Goal: Information Seeking & Learning: Check status

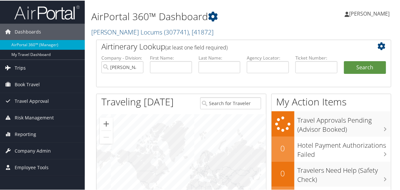
click at [26, 65] on link "Trips" at bounding box center [42, 67] width 85 height 16
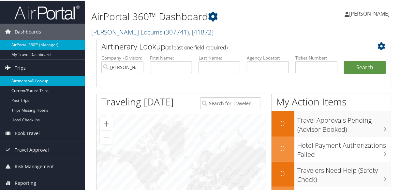
click at [31, 81] on link "Airtinerary® Lookup" at bounding box center [42, 81] width 85 height 10
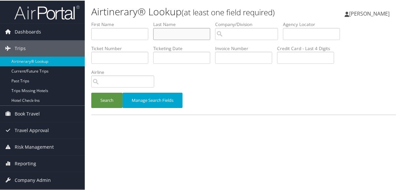
click at [174, 35] on input "text" at bounding box center [181, 33] width 57 height 12
paste input "[PERSON_NAME]"
type input "GUERRA"
click at [91, 92] on button "Search" at bounding box center [106, 99] width 31 height 15
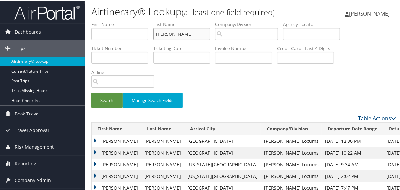
click at [157, 33] on input "GUERRA" at bounding box center [181, 33] width 57 height 12
click at [91, 92] on button "Search" at bounding box center [106, 99] width 31 height 15
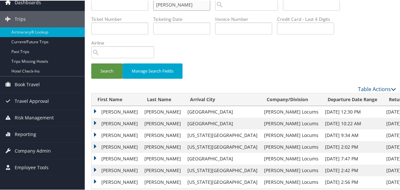
scroll to position [59, 0]
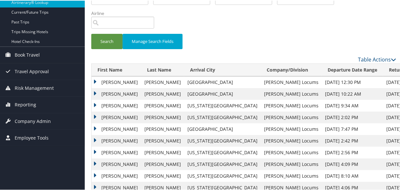
click at [91, 102] on td "Julio" at bounding box center [115, 105] width 49 height 12
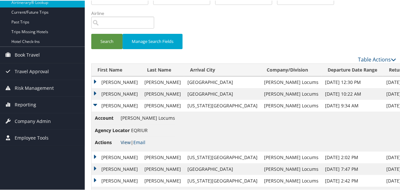
click at [127, 139] on link "View" at bounding box center [125, 142] width 10 height 6
click at [270, 14] on div "Search Manage Search Fields" at bounding box center [243, 8] width 314 height 93
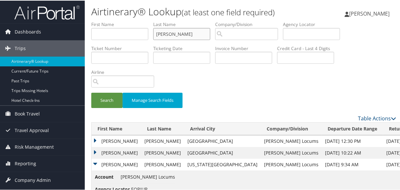
click at [197, 35] on input "GUERRA" at bounding box center [181, 33] width 57 height 12
drag, startPoint x: 197, startPoint y: 35, endPoint x: 142, endPoint y: 33, distance: 55.7
click at [142, 21] on ul "First Name Last Name GUERRA Departure City Arrival City Company/Division Airpor…" at bounding box center [243, 21] width 304 height 0
type input "vincent"
click at [91, 92] on button "Search" at bounding box center [106, 99] width 31 height 15
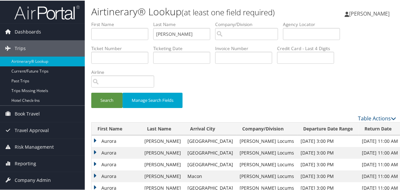
click at [94, 138] on td "Aurora" at bounding box center [115, 141] width 49 height 12
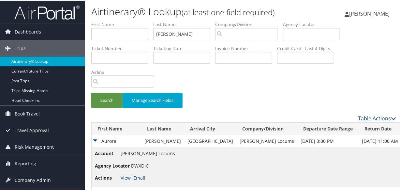
click at [126, 176] on link "View" at bounding box center [125, 177] width 10 height 6
click at [195, 37] on input "vincent" at bounding box center [181, 33] width 57 height 12
drag, startPoint x: 193, startPoint y: 36, endPoint x: 144, endPoint y: 36, distance: 49.5
click at [144, 21] on ul "First Name Last Name vincent Departure City Arrival City Company/Division Airpo…" at bounding box center [243, 21] width 304 height 0
paste input "ONUIGBO"
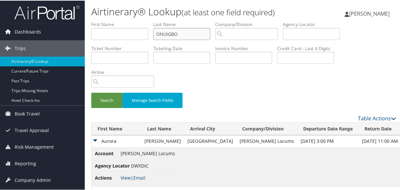
type input "ONUIGBO"
click at [91, 92] on button "Search" at bounding box center [106, 99] width 31 height 15
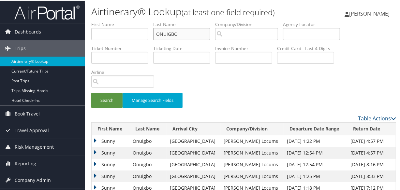
scroll to position [89, 0]
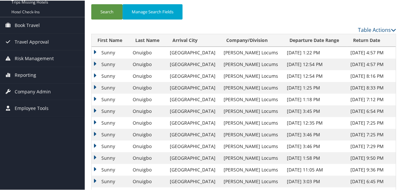
click at [95, 49] on td "Sunny" at bounding box center [110, 52] width 38 height 12
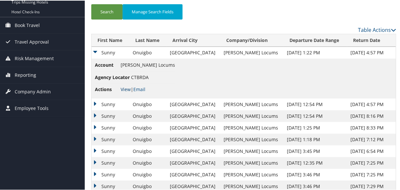
click at [129, 86] on link "View" at bounding box center [125, 89] width 10 height 6
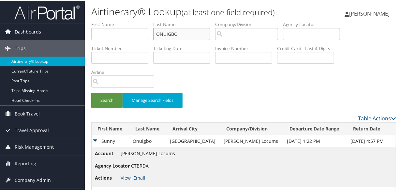
drag, startPoint x: 190, startPoint y: 34, endPoint x: 83, endPoint y: 33, distance: 107.5
paste input "NIMMO"
type input "NIMMO"
click at [91, 92] on button "Search" at bounding box center [106, 99] width 31 height 15
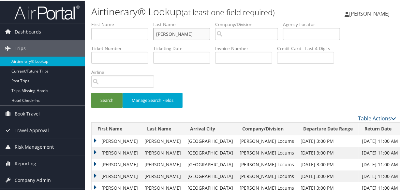
scroll to position [26, 0]
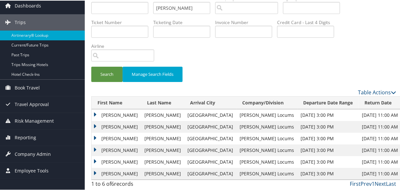
click at [95, 124] on td "Teresa" at bounding box center [115, 126] width 49 height 12
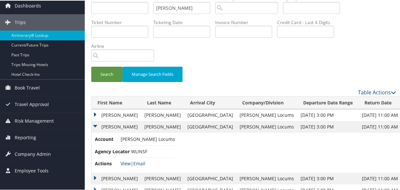
click at [126, 162] on link "View" at bounding box center [125, 163] width 10 height 6
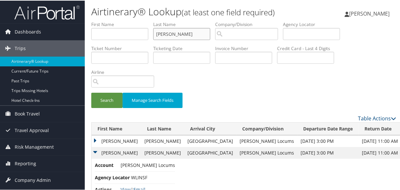
drag, startPoint x: 190, startPoint y: 33, endPoint x: 112, endPoint y: 25, distance: 78.6
click at [112, 21] on ul "First Name Last Name NIMMO Departure City Arrival City Company/Division Airport…" at bounding box center [243, 21] width 304 height 0
type input "onuigbo"
click at [91, 92] on button "Search" at bounding box center [106, 99] width 31 height 15
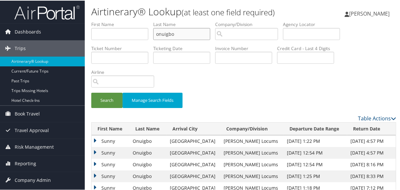
scroll to position [118, 0]
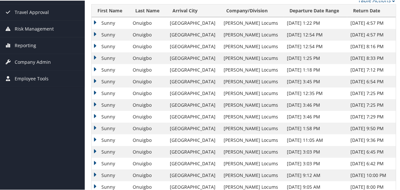
click at [95, 21] on td "Sunny" at bounding box center [110, 23] width 38 height 12
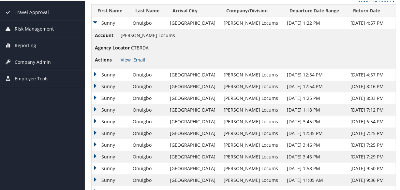
click at [123, 59] on link "View" at bounding box center [125, 59] width 10 height 6
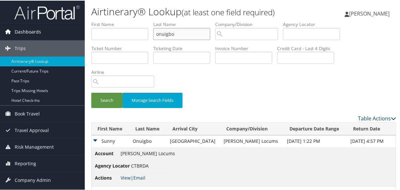
drag, startPoint x: 189, startPoint y: 35, endPoint x: 56, endPoint y: 32, distance: 132.9
paste input "VINCENT"
type input "VINCENT"
click at [91, 92] on button "Search" at bounding box center [106, 99] width 31 height 15
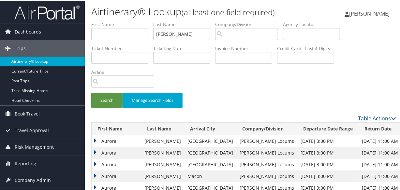
click at [93, 137] on td "Aurora" at bounding box center [115, 141] width 49 height 12
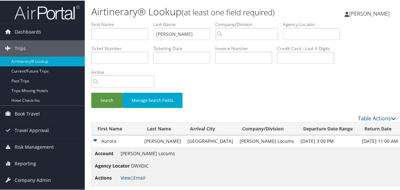
click at [125, 178] on link "View" at bounding box center [125, 177] width 10 height 6
drag, startPoint x: 180, startPoint y: 33, endPoint x: 98, endPoint y: 33, distance: 82.7
click at [98, 21] on ul "First Name Last Name VINCENT Departure City Arrival City Company/Division Airpo…" at bounding box center [243, 21] width 304 height 0
paste input "NIMMO"
type input "NIMMO"
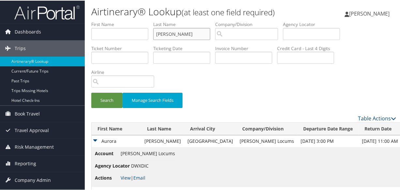
click at [91, 92] on button "Search" at bounding box center [106, 99] width 31 height 15
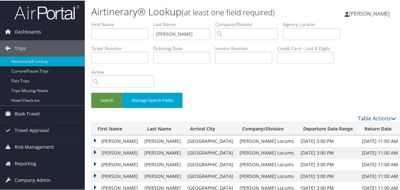
click at [94, 149] on td "Teresa" at bounding box center [115, 153] width 49 height 12
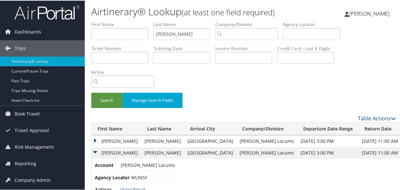
click at [124, 186] on link "View" at bounding box center [125, 189] width 10 height 6
drag, startPoint x: 202, startPoint y: 33, endPoint x: 23, endPoint y: 27, distance: 179.2
click at [23, 26] on div "Dashboards AirPortal 360™ (Manager) My Travel Dashboard Trips Airtinerary® Look…" at bounding box center [201, 128] width 402 height 257
paste input "LINDSEY"
type input "LINDSEY"
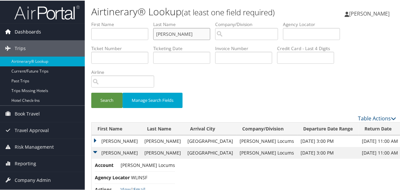
click at [91, 92] on button "Search" at bounding box center [106, 99] width 31 height 15
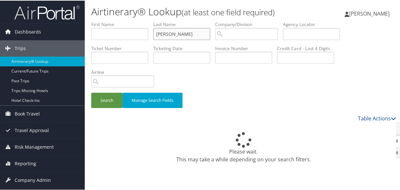
click at [156, 33] on input "LINDSEY" at bounding box center [181, 33] width 57 height 12
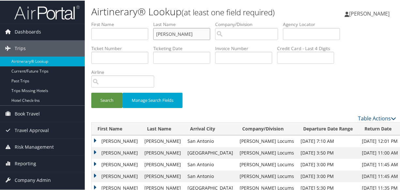
click at [91, 92] on button "Search" at bounding box center [106, 99] width 31 height 15
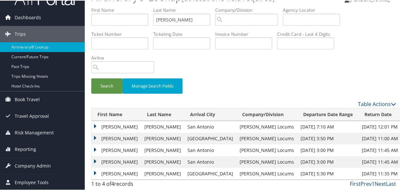
click at [93, 136] on td "Brentley" at bounding box center [115, 138] width 49 height 12
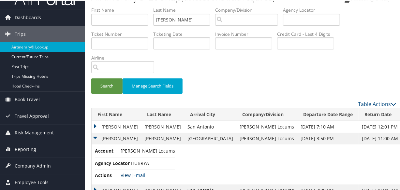
click at [121, 174] on link "View" at bounding box center [125, 175] width 10 height 6
drag, startPoint x: 181, startPoint y: 20, endPoint x: 121, endPoint y: 17, distance: 60.6
click at [122, 6] on ul "First Name Last Name LINDSEY Departure City Arrival City Company/Division Airpo…" at bounding box center [243, 6] width 304 height 0
paste input "KELLEDY"
type input "KELLEDY"
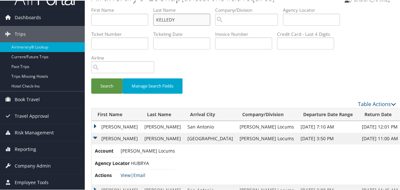
click at [91, 78] on button "Search" at bounding box center [106, 85] width 31 height 15
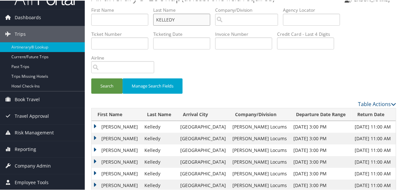
scroll to position [61, 0]
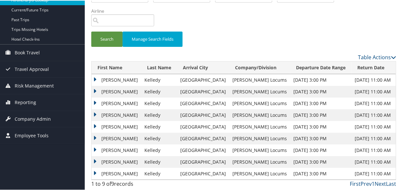
click at [93, 124] on td "Patrick" at bounding box center [115, 126] width 49 height 12
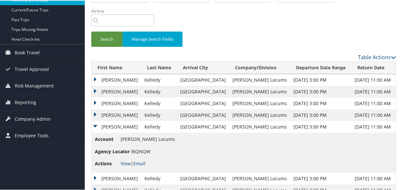
scroll to position [101, 0]
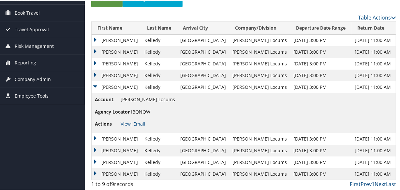
click at [120, 121] on li "Actions View | Email" at bounding box center [135, 124] width 80 height 12
click at [125, 123] on link "View" at bounding box center [125, 123] width 10 height 6
click at [127, 122] on link "View" at bounding box center [125, 123] width 10 height 6
click at [93, 138] on td "Patrick" at bounding box center [115, 139] width 49 height 12
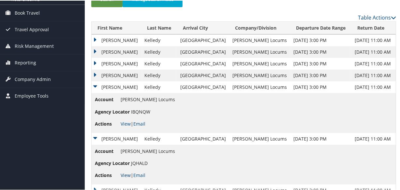
click at [123, 175] on link "View" at bounding box center [125, 175] width 10 height 6
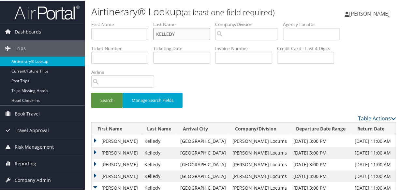
drag, startPoint x: 190, startPoint y: 33, endPoint x: 95, endPoint y: 28, distance: 95.2
click at [95, 21] on ul "First Name Last Name KELLEDY Departure City Arrival City Company/Division Airpo…" at bounding box center [243, 21] width 304 height 0
paste input "HAKKARAINEN"
type input "HAKKARAINEN"
click at [91, 92] on button "Search" at bounding box center [106, 99] width 31 height 15
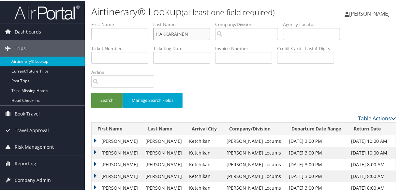
scroll to position [49, 0]
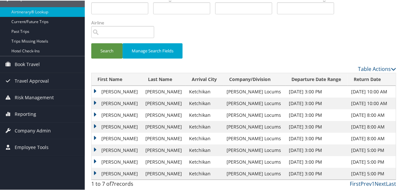
click at [95, 101] on td "Timo" at bounding box center [116, 103] width 50 height 12
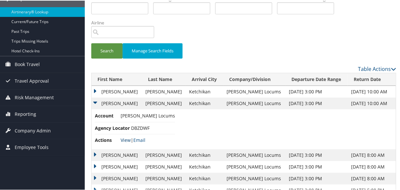
click at [125, 140] on link "View" at bounding box center [125, 139] width 10 height 6
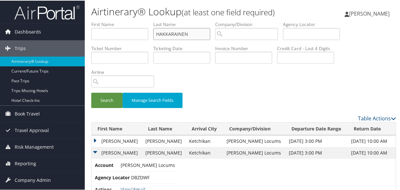
drag, startPoint x: 195, startPoint y: 34, endPoint x: 156, endPoint y: 34, distance: 39.1
click at [156, 34] on input "HAKKARAINEN" at bounding box center [181, 33] width 57 height 12
paste input "GUERRA"
type input "GUERRA"
click at [91, 92] on button "Search" at bounding box center [106, 99] width 31 height 15
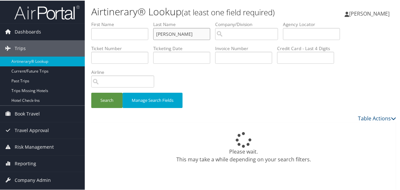
click at [156, 34] on input "GUERRA" at bounding box center [181, 33] width 57 height 12
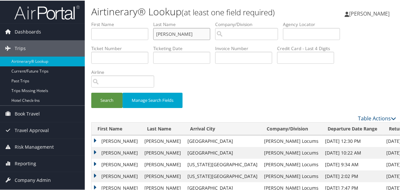
click at [91, 92] on button "Search" at bounding box center [106, 99] width 31 height 15
click at [93, 163] on td "Julio" at bounding box center [115, 164] width 49 height 12
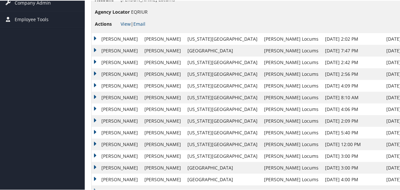
scroll to position [118, 0]
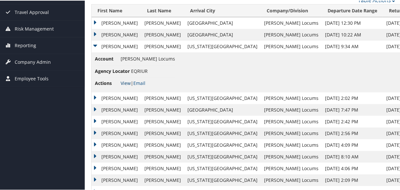
click at [126, 81] on link "View" at bounding box center [125, 82] width 10 height 6
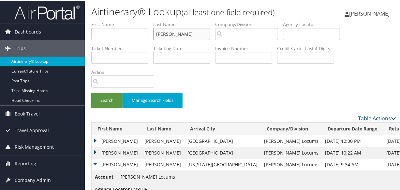
drag, startPoint x: 177, startPoint y: 31, endPoint x: 126, endPoint y: 26, distance: 51.3
click at [126, 21] on ul "First Name Last Name GUERRA Departure City Arrival City Company/Division Airpor…" at bounding box center [243, 21] width 304 height 0
paste input "GAVAGAN"
type input "GAVAGAN"
click at [91, 92] on button "Search" at bounding box center [106, 99] width 31 height 15
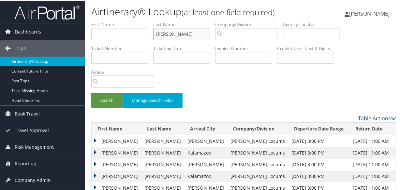
click at [158, 32] on input "GAVAGAN" at bounding box center [181, 33] width 57 height 12
click at [91, 92] on button "Search" at bounding box center [106, 99] width 31 height 15
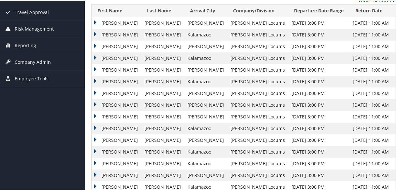
scroll to position [148, 0]
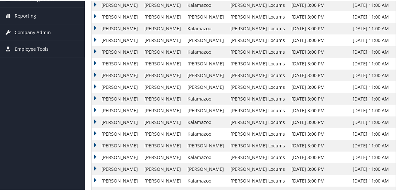
click at [93, 133] on td "Andrew" at bounding box center [115, 134] width 49 height 12
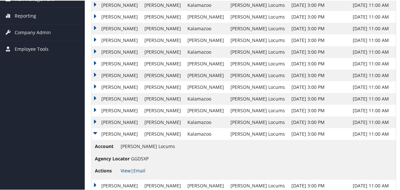
click at [124, 169] on link "View" at bounding box center [125, 170] width 10 height 6
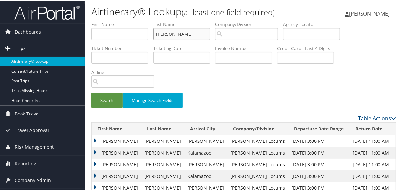
drag, startPoint x: 209, startPoint y: 33, endPoint x: 44, endPoint y: 40, distance: 164.9
type input "LIN"
click at [91, 92] on button "Search" at bounding box center [106, 99] width 31 height 15
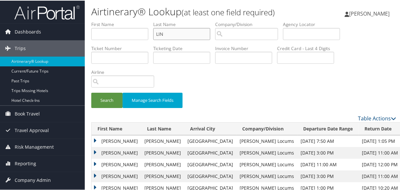
scroll to position [89, 0]
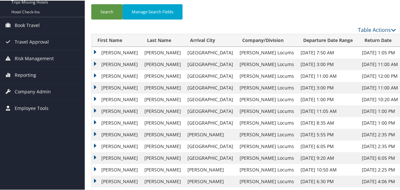
click at [94, 73] on td "Jonathan" at bounding box center [115, 76] width 49 height 12
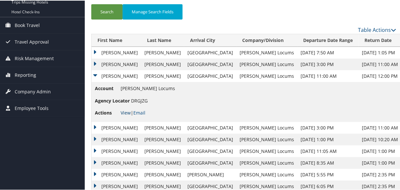
click at [127, 111] on link "View" at bounding box center [125, 112] width 10 height 6
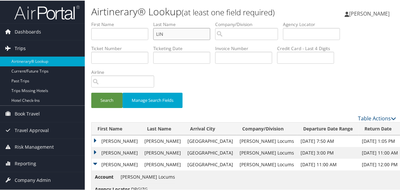
drag, startPoint x: 193, startPoint y: 36, endPoint x: 77, endPoint y: 49, distance: 116.9
paste input "WILSON"
type input "WILSON"
click at [91, 92] on button "Search" at bounding box center [106, 99] width 31 height 15
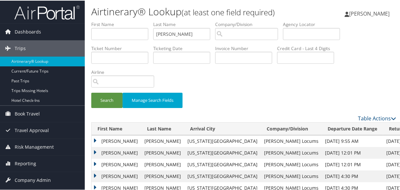
click at [242, 93] on div "Search Manage Search Fields" at bounding box center [243, 103] width 314 height 22
click at [94, 140] on td "Melinda" at bounding box center [115, 141] width 49 height 12
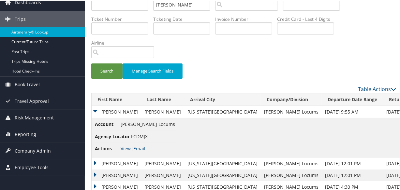
scroll to position [89, 0]
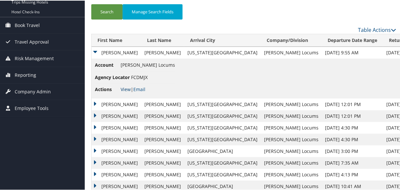
click at [123, 88] on link "View" at bounding box center [125, 89] width 10 height 6
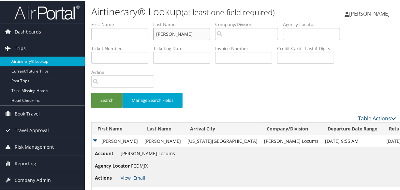
drag, startPoint x: 200, startPoint y: 34, endPoint x: 49, endPoint y: 50, distance: 152.0
paste input "SENKOWSKY"
type input "SENKOWSKY"
click at [91, 92] on button "Search" at bounding box center [106, 99] width 31 height 15
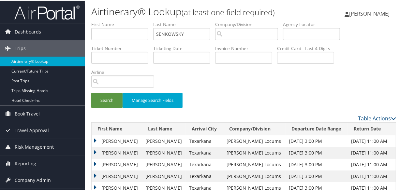
click at [95, 150] on td "Frank" at bounding box center [116, 153] width 50 height 12
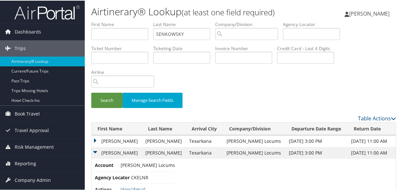
click at [125, 188] on link "View" at bounding box center [125, 189] width 10 height 6
drag, startPoint x: 195, startPoint y: 35, endPoint x: 143, endPoint y: 37, distance: 51.8
click at [143, 21] on ul "First Name Last Name SENKOWSKY Departure City Arrival City Company/Division Air…" at bounding box center [243, 21] width 304 height 0
paste input "ROBINSON"
type input "ROBINSON"
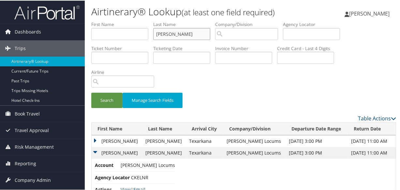
click at [91, 92] on button "Search" at bounding box center [106, 99] width 31 height 15
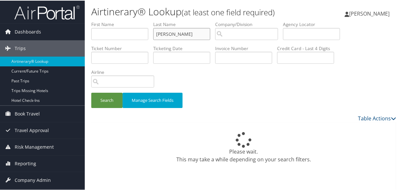
click at [91, 92] on button "Search" at bounding box center [106, 99] width 31 height 15
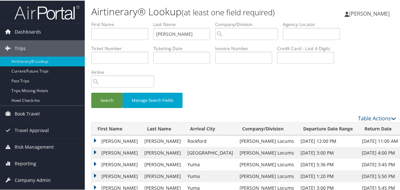
scroll to position [89, 0]
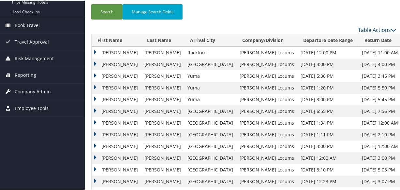
click at [96, 51] on td "Barbara" at bounding box center [115, 52] width 49 height 12
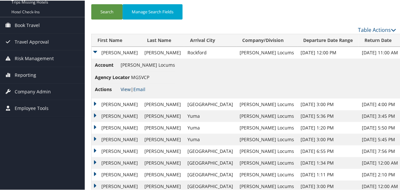
click at [126, 88] on link "View" at bounding box center [125, 89] width 10 height 6
click at [123, 87] on link "View" at bounding box center [125, 89] width 10 height 6
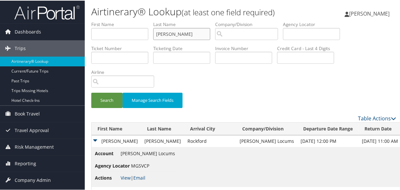
drag, startPoint x: 204, startPoint y: 34, endPoint x: 143, endPoint y: 34, distance: 60.9
click at [143, 21] on ul "First Name Last Name ROBINSON Departure City Arrival City Company/Division Airp…" at bounding box center [243, 21] width 304 height 0
paste input "MORADI"
type input "MORADI"
click at [91, 92] on button "Search" at bounding box center [106, 99] width 31 height 15
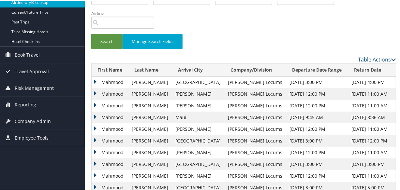
scroll to position [89, 0]
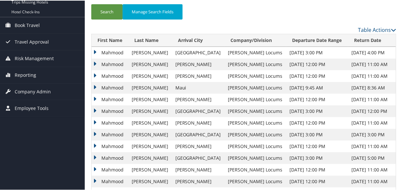
click at [95, 50] on td "Mahmood" at bounding box center [109, 52] width 37 height 12
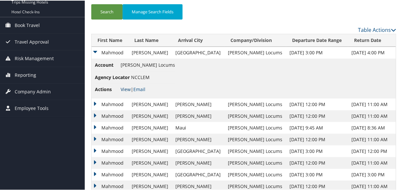
click at [124, 90] on link "View" at bounding box center [125, 89] width 10 height 6
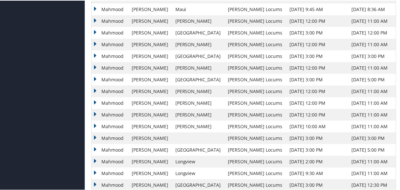
scroll to position [118, 0]
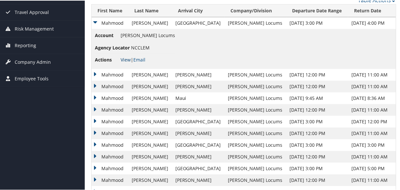
click at [124, 56] on link "View" at bounding box center [125, 59] width 10 height 6
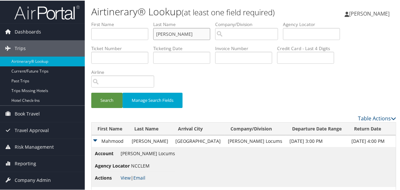
drag, startPoint x: 191, startPoint y: 33, endPoint x: 104, endPoint y: 31, distance: 87.0
click at [104, 21] on ul "First Name Last Name MORADI Departure City Arrival City Company/Division Airpor…" at bounding box center [243, 21] width 304 height 0
paste input "MAINALI"
type input "MAINALI"
click at [91, 92] on button "Search" at bounding box center [106, 99] width 31 height 15
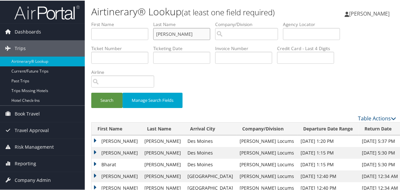
click at [157, 33] on input "MAINALI" at bounding box center [181, 33] width 57 height 12
click at [91, 92] on button "Search" at bounding box center [106, 99] width 31 height 15
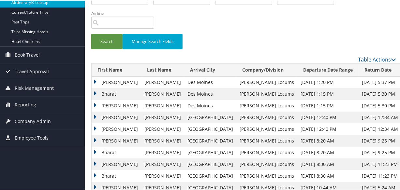
scroll to position [85, 0]
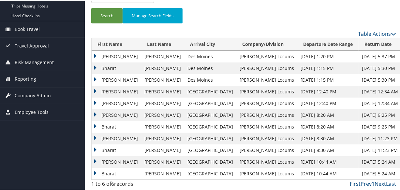
click at [94, 78] on td "Elsie" at bounding box center [115, 80] width 49 height 12
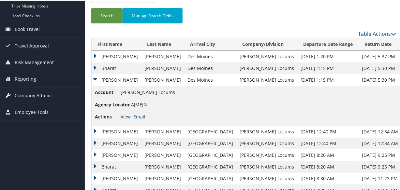
click at [127, 115] on link "View" at bounding box center [125, 116] width 10 height 6
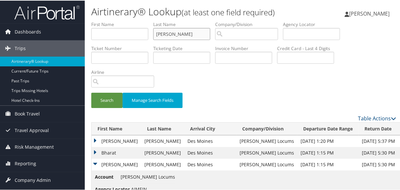
drag, startPoint x: 156, startPoint y: 35, endPoint x: 126, endPoint y: 37, distance: 30.4
click at [126, 21] on ul "First Name Last Name MAINALI Departure City Arrival City Company/Division Airpo…" at bounding box center [243, 21] width 304 height 0
type input "\"
paste input "EWENCZYK"
type input "EWENCZYK"
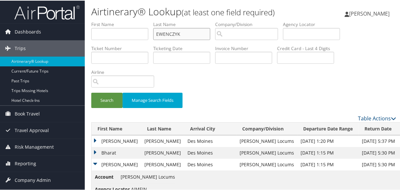
click at [91, 92] on button "Search" at bounding box center [106, 99] width 31 height 15
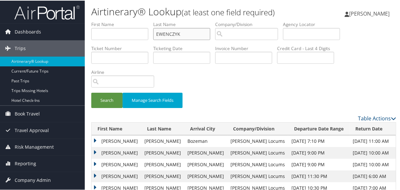
scroll to position [89, 0]
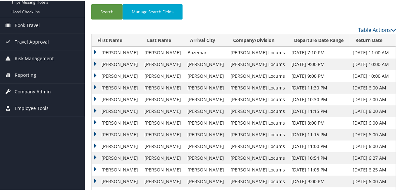
click at [94, 50] on td "Alexandra" at bounding box center [115, 52] width 49 height 12
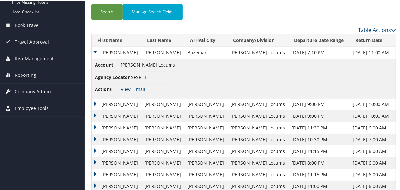
click at [125, 86] on link "View" at bounding box center [125, 89] width 10 height 6
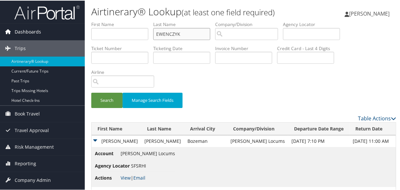
drag, startPoint x: 179, startPoint y: 33, endPoint x: 72, endPoint y: 32, distance: 107.5
click at [71, 32] on div "Dashboards AirPortal 360™ (Manager) My Travel Dashboard Trips Airtinerary® Look…" at bounding box center [201, 175] width 402 height 350
paste input "CARTER"
type input "CARTER"
click at [91, 92] on button "Search" at bounding box center [106, 99] width 31 height 15
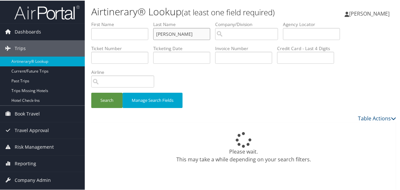
click at [156, 33] on input "CARTER" at bounding box center [181, 33] width 57 height 12
click at [91, 92] on button "Search" at bounding box center [106, 99] width 31 height 15
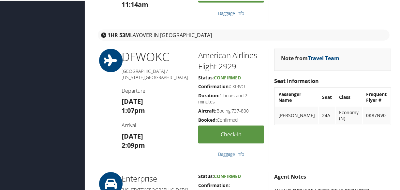
scroll to position [122, 0]
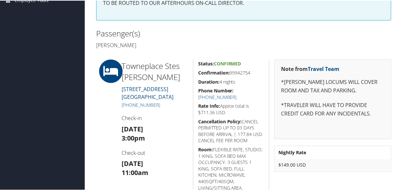
scroll to position [177, 0]
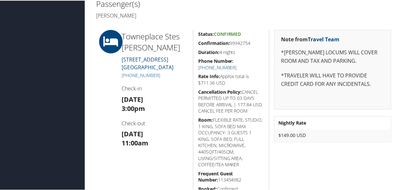
click at [236, 64] on link "+1 (229) 352-9300" at bounding box center [217, 67] width 38 height 6
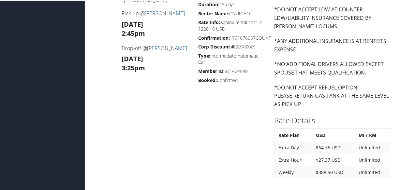
scroll to position [503, 0]
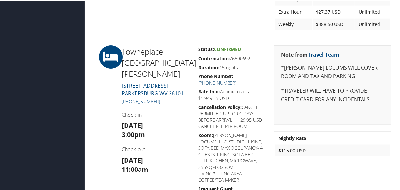
click at [236, 79] on link "+1 (304) 485-4485" at bounding box center [217, 82] width 38 height 6
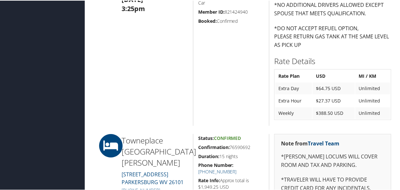
scroll to position [533, 0]
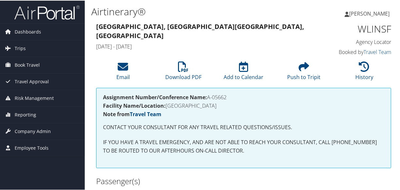
scroll to position [148, 0]
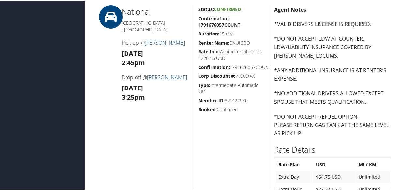
scroll to position [473, 0]
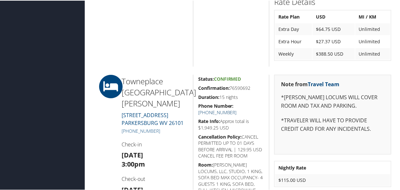
click at [236, 109] on link "+1 (304) 485-4485" at bounding box center [217, 112] width 38 height 6
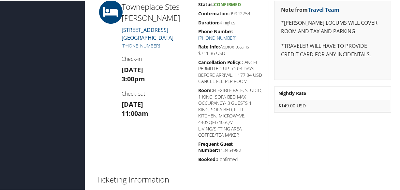
scroll to position [148, 0]
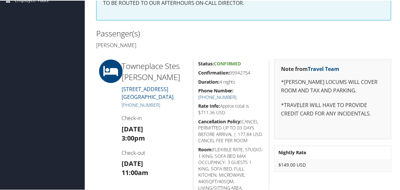
click at [236, 93] on link "[PHONE_NUMBER]" at bounding box center [217, 96] width 38 height 6
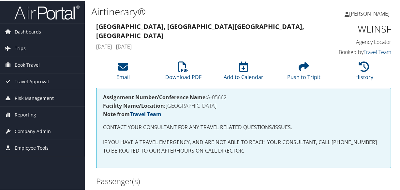
scroll to position [177, 0]
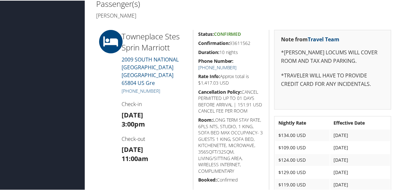
click at [236, 64] on link "(417) 881-8118" at bounding box center [217, 67] width 38 height 6
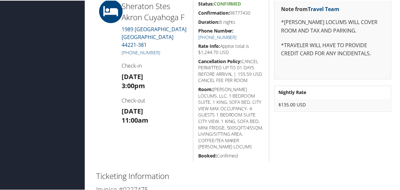
scroll to position [651, 0]
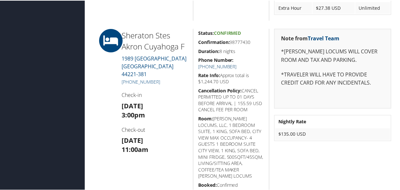
click at [236, 63] on link "[PHONE_NUMBER]" at bounding box center [217, 66] width 38 height 6
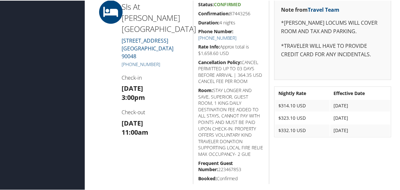
scroll to position [296, 0]
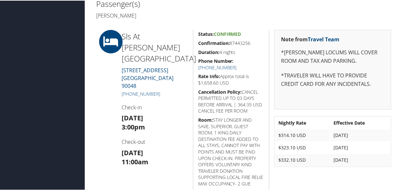
scroll to position [405, 0]
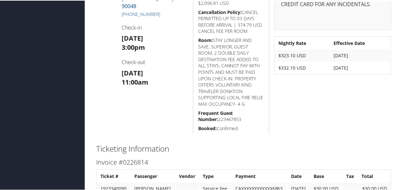
scroll to position [139, 0]
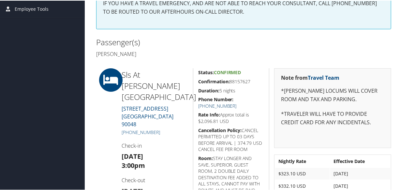
click at [236, 102] on link "[PHONE_NUMBER]" at bounding box center [217, 105] width 38 height 6
click at [184, 44] on h2 "Passenger(s)" at bounding box center [167, 41] width 143 height 11
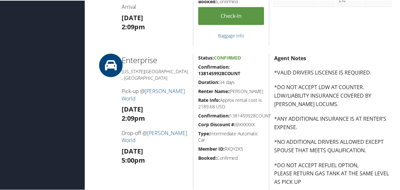
scroll to position [596, 0]
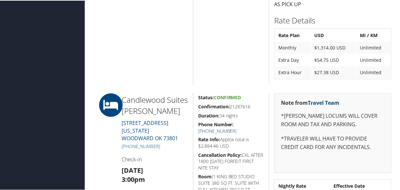
click at [236, 127] on link "(580) 254-5200" at bounding box center [217, 130] width 38 height 6
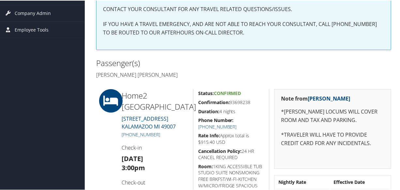
scroll to position [177, 0]
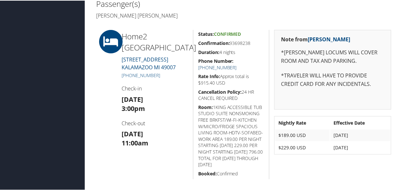
click at [236, 64] on link "[PHONE_NUMBER]" at bounding box center [217, 67] width 38 height 6
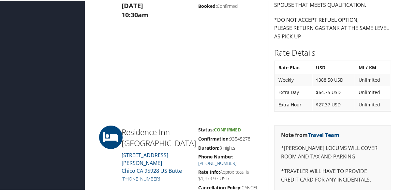
scroll to position [511, 0]
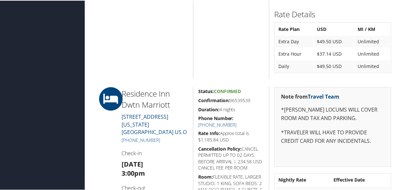
scroll to position [691, 0]
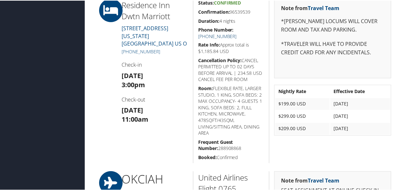
click at [236, 33] on link "[PHONE_NUMBER]" at bounding box center [217, 36] width 38 height 6
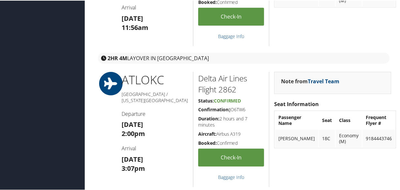
scroll to position [69, 0]
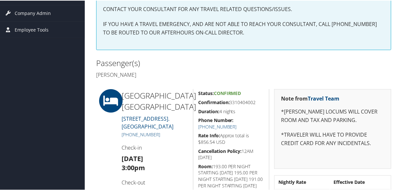
scroll to position [148, 0]
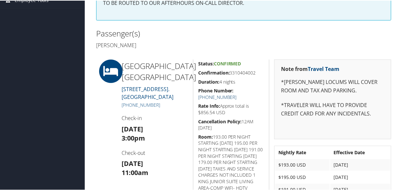
click at [236, 93] on link "+1 (903) 792-1065" at bounding box center [217, 96] width 38 height 6
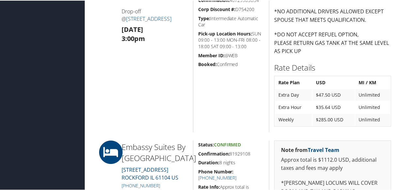
scroll to position [444, 0]
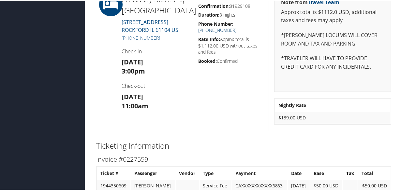
click at [236, 26] on link "[PHONE_NUMBER]" at bounding box center [217, 29] width 38 height 6
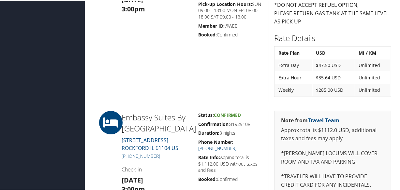
scroll to position [414, 0]
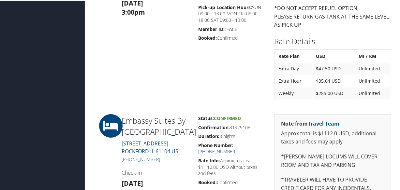
scroll to position [411, 0]
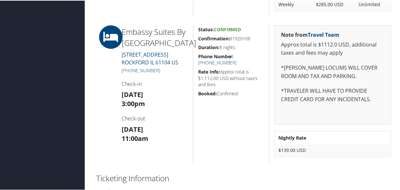
click at [236, 59] on link "(815) 668-7878" at bounding box center [217, 62] width 38 height 6
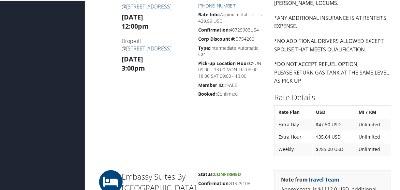
scroll to position [414, 0]
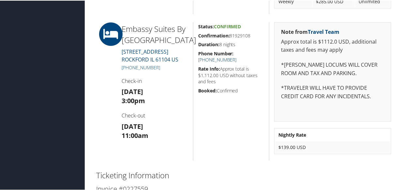
click at [236, 56] on link "(815) 668-7878" at bounding box center [217, 59] width 38 height 6
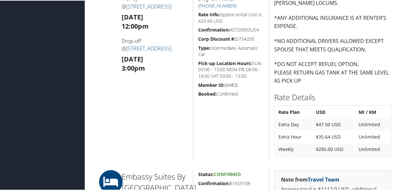
scroll to position [444, 0]
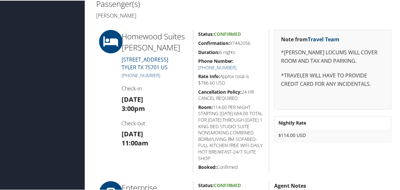
scroll to position [207, 0]
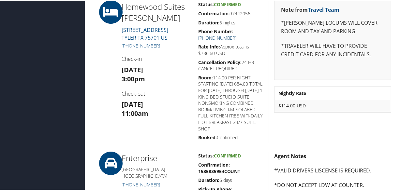
click at [236, 34] on link "[PHONE_NUMBER]" at bounding box center [217, 37] width 38 height 6
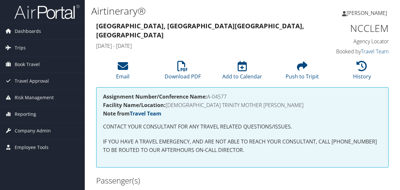
scroll to position [177, 0]
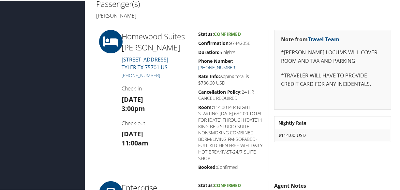
click at [236, 64] on link "[PHONE_NUMBER]" at bounding box center [217, 67] width 38 height 6
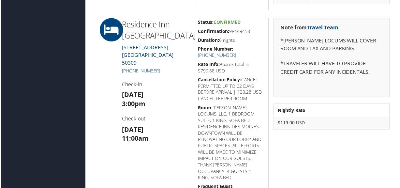
scroll to position [680, 0]
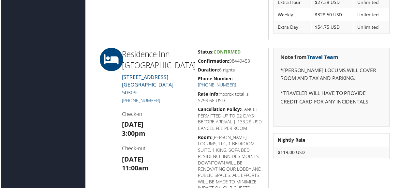
click at [236, 82] on link "(515) 288-4500" at bounding box center [217, 85] width 38 height 6
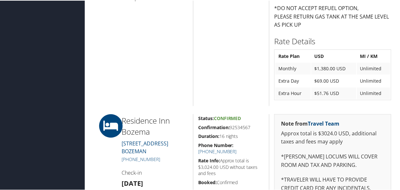
scroll to position [352, 0]
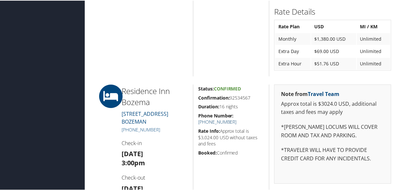
click at [236, 118] on link "[PHONE_NUMBER]" at bounding box center [217, 121] width 38 height 6
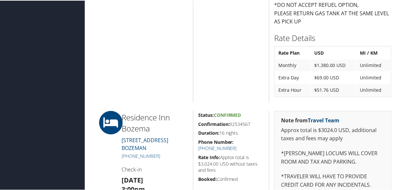
scroll to position [414, 0]
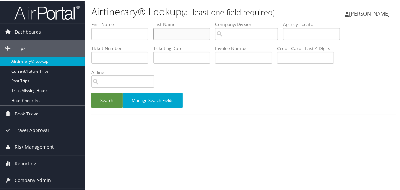
click at [188, 33] on input "text" at bounding box center [181, 33] width 57 height 12
paste input "HADI"
type input "HADI"
click at [91, 92] on button "Search" at bounding box center [106, 99] width 31 height 15
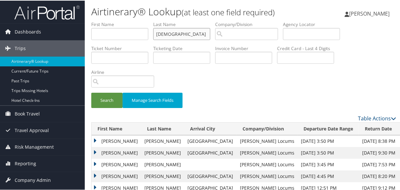
click at [156, 33] on input "HADI" at bounding box center [181, 33] width 57 height 12
click at [93, 140] on td "Anwar" at bounding box center [115, 141] width 49 height 12
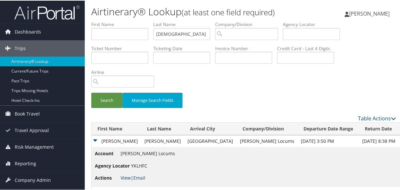
click at [126, 175] on link "View" at bounding box center [125, 177] width 10 height 6
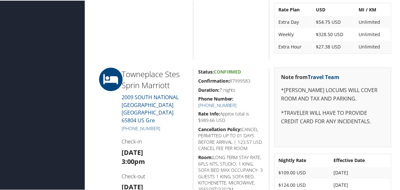
scroll to position [680, 0]
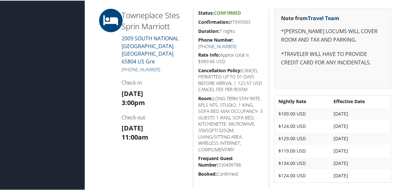
click at [236, 43] on link "[PHONE_NUMBER]" at bounding box center [217, 46] width 38 height 6
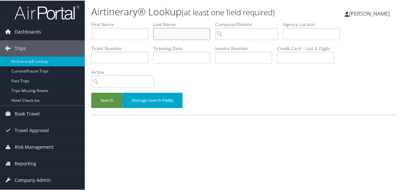
click at [184, 35] on input "text" at bounding box center [181, 33] width 57 height 12
click at [91, 92] on button "Search" at bounding box center [106, 99] width 31 height 15
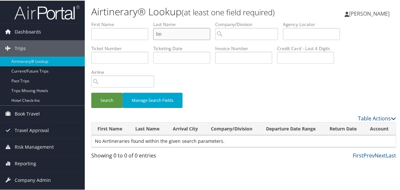
type input "lin"
click at [91, 92] on button "Search" at bounding box center [106, 99] width 31 height 15
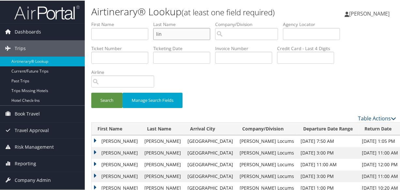
scroll to position [148, 0]
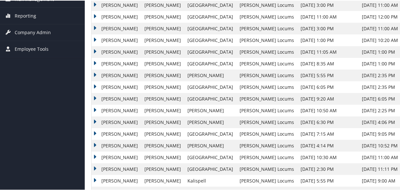
click at [94, 14] on td "[PERSON_NAME]" at bounding box center [115, 16] width 49 height 12
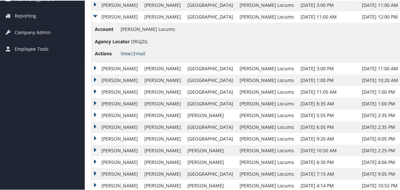
click at [122, 52] on link "View" at bounding box center [125, 53] width 10 height 6
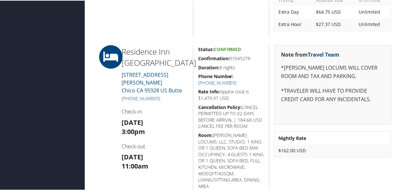
scroll to position [533, 0]
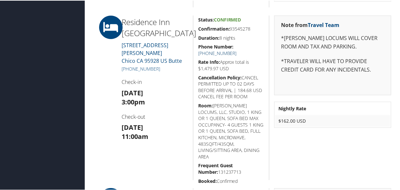
click at [236, 49] on link "[PHONE_NUMBER]" at bounding box center [217, 52] width 38 height 6
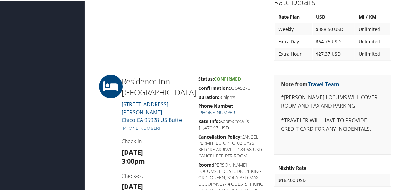
scroll to position [503, 0]
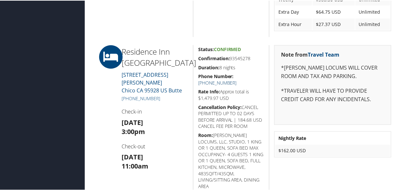
click at [236, 79] on link "[PHONE_NUMBER]" at bounding box center [217, 82] width 38 height 6
drag, startPoint x: 288, startPoint y: 57, endPoint x: 303, endPoint y: 75, distance: 23.6
click at [288, 57] on div "Note from Travel Team *[PERSON_NAME] LOCUMS WILL COVER ROOM AND TAX AND PARKING…" at bounding box center [332, 84] width 117 height 79
